Goal: Check status

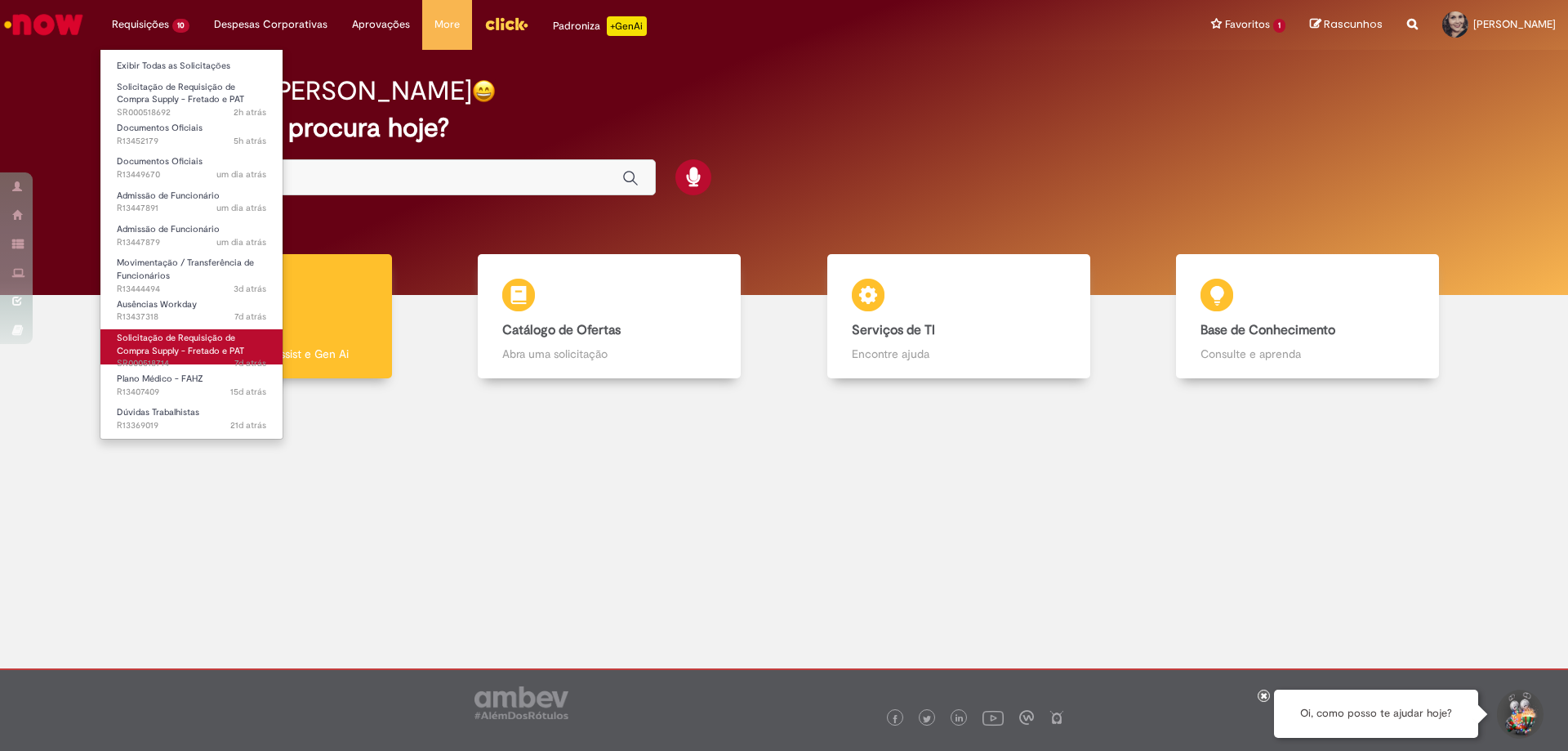
click at [186, 347] on span "Solicitação de Requisição de Compra Supply - Fretado e PAT" at bounding box center [180, 344] width 127 height 25
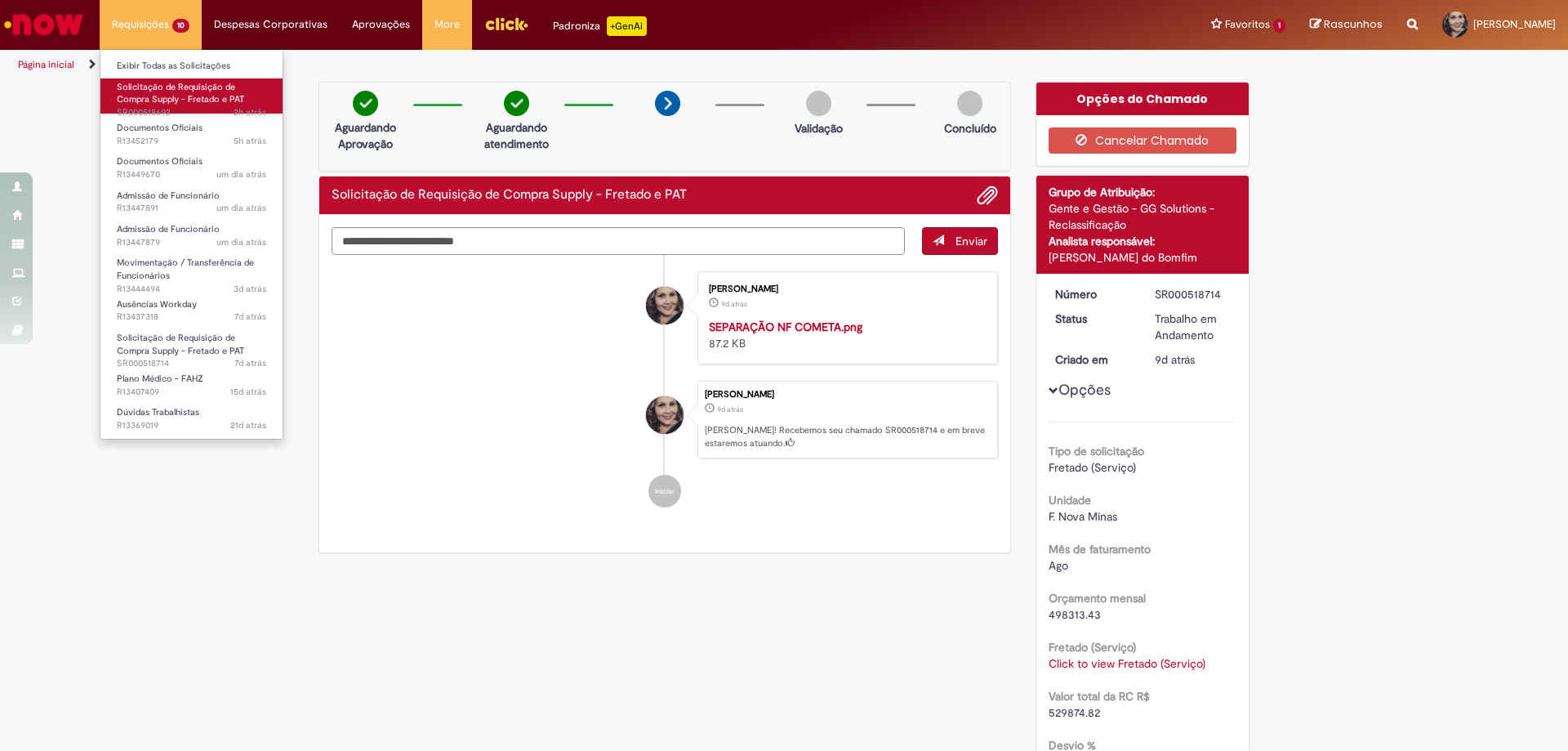
click at [185, 94] on span "Solicitação de Requisição de Compra Supply - Fretado e PAT" at bounding box center [180, 94] width 127 height 25
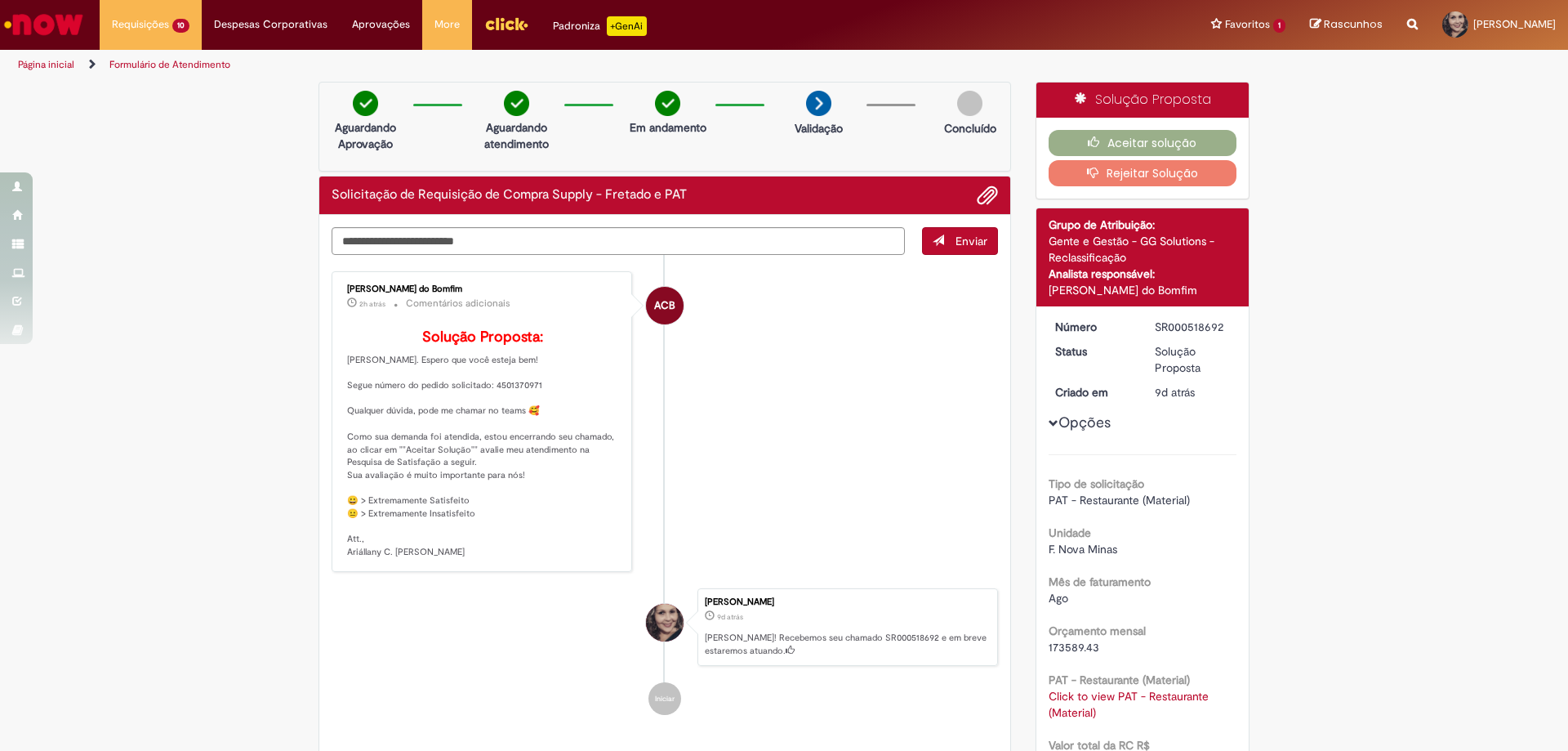
click at [498, 630] on li "Renata Luciane De Souza Faria Conrado 9d atrás 9 dias atrás Ola! Recebemos seu …" at bounding box center [665, 628] width 666 height 79
drag, startPoint x: 487, startPoint y: 381, endPoint x: 546, endPoint y: 382, distance: 59.0
click at [546, 382] on p "Solução Proposta: Olá, Renata. Espero que você esteja bem! Segue número do pedi…" at bounding box center [482, 444] width 272 height 230
copy p "4501370971"
click at [1138, 138] on button "Aceitar solução" at bounding box center [1143, 143] width 189 height 26
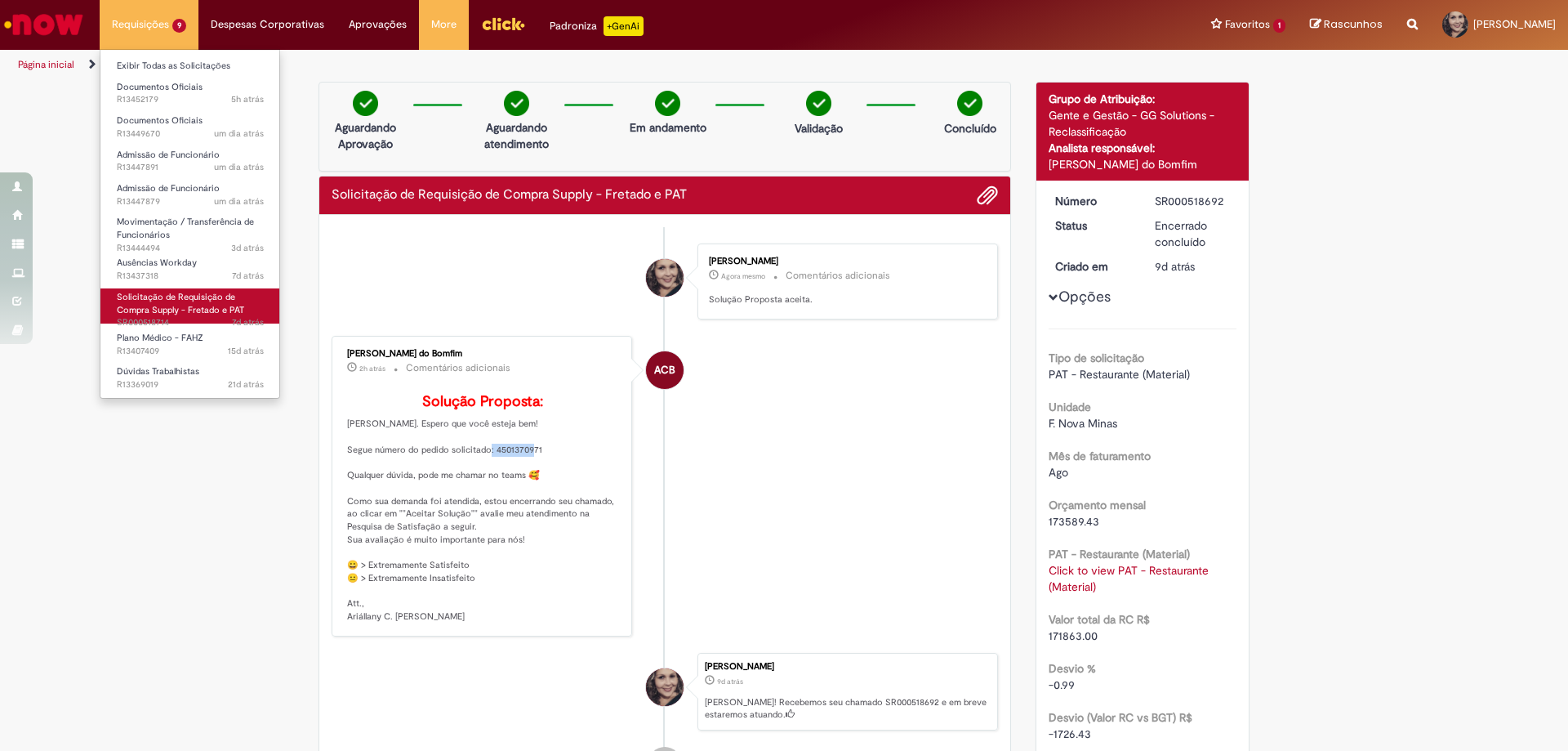
click at [165, 303] on span "Solicitação de Requisição de Compra Supply - Fretado e PAT" at bounding box center [180, 303] width 127 height 25
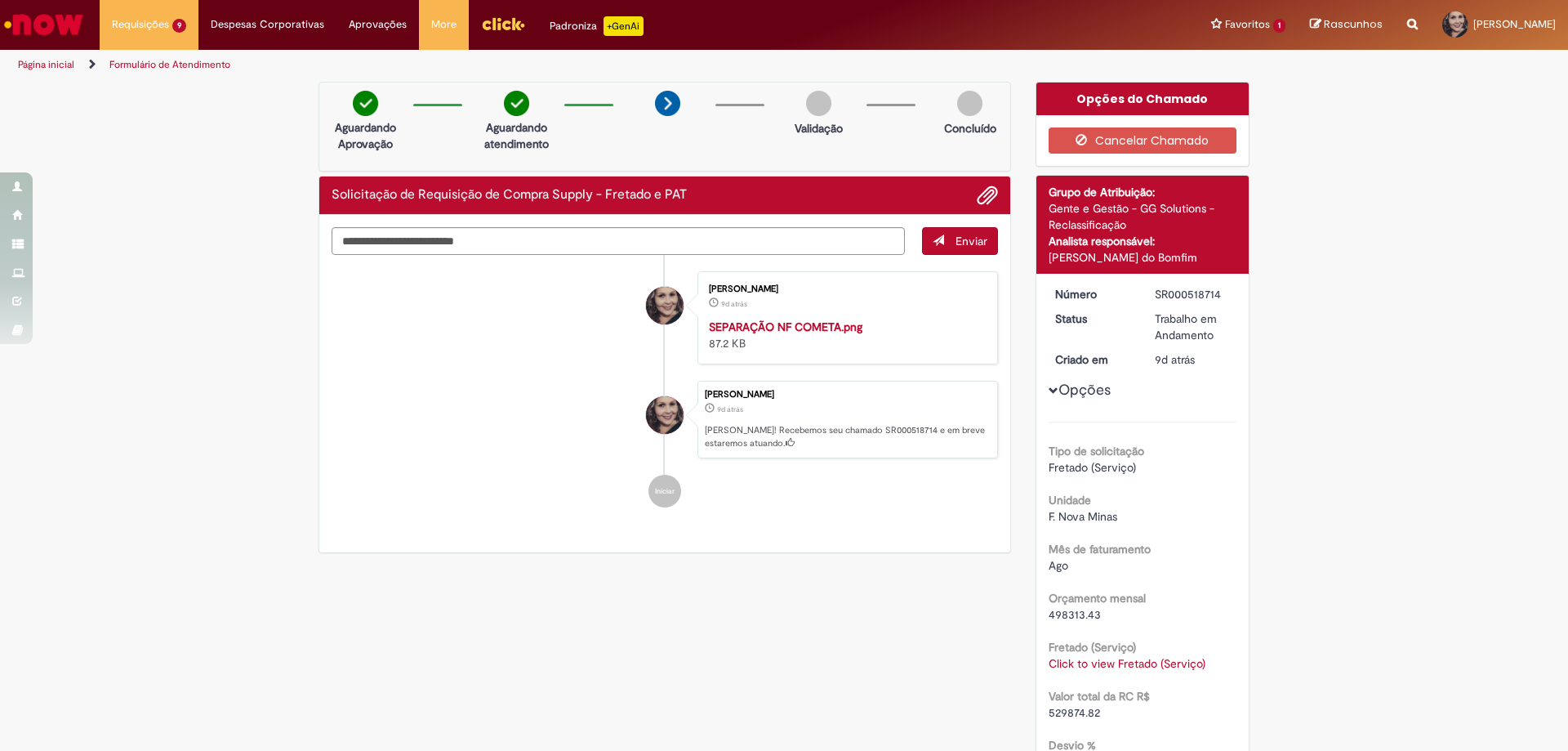
click at [69, 34] on img "Ir para a Homepage" at bounding box center [43, 25] width 85 height 33
